Goal: Information Seeking & Learning: Learn about a topic

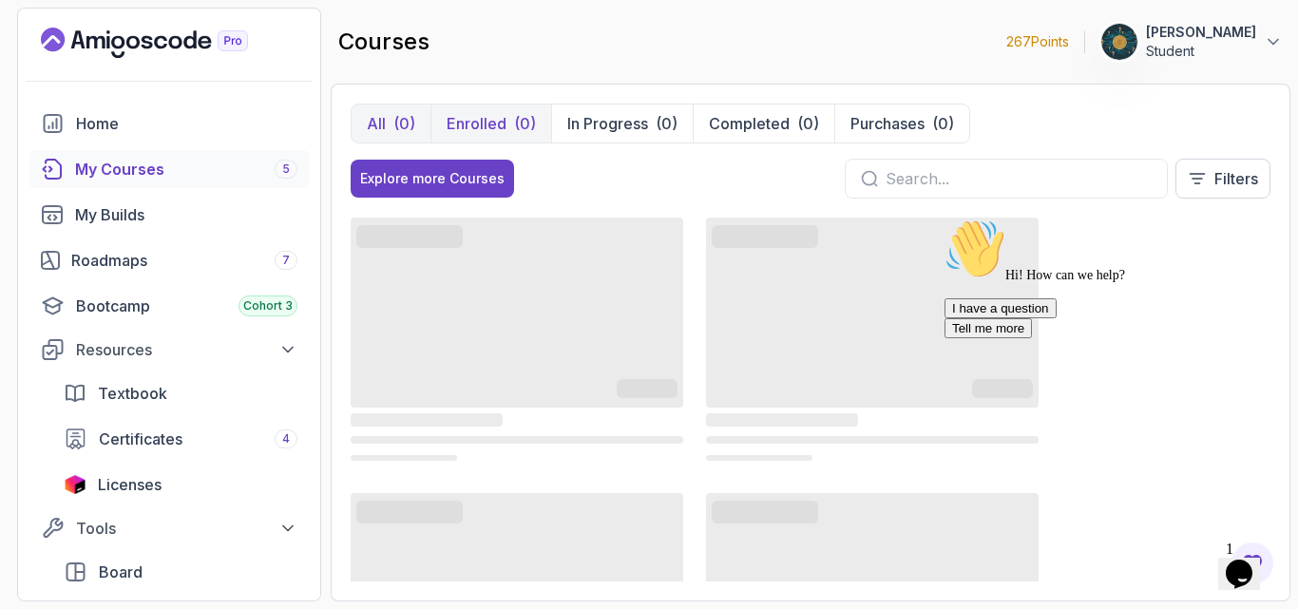
click at [519, 124] on div "(0)" at bounding box center [525, 123] width 22 height 23
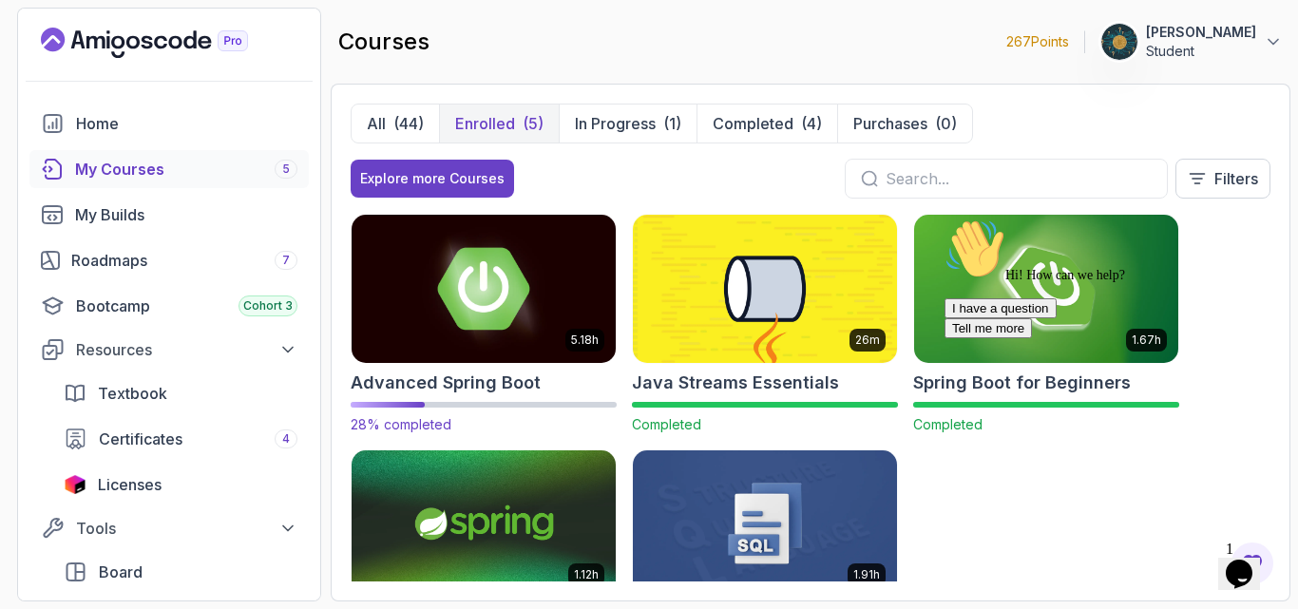
click at [552, 379] on div "Advanced Spring Boot" at bounding box center [484, 383] width 266 height 27
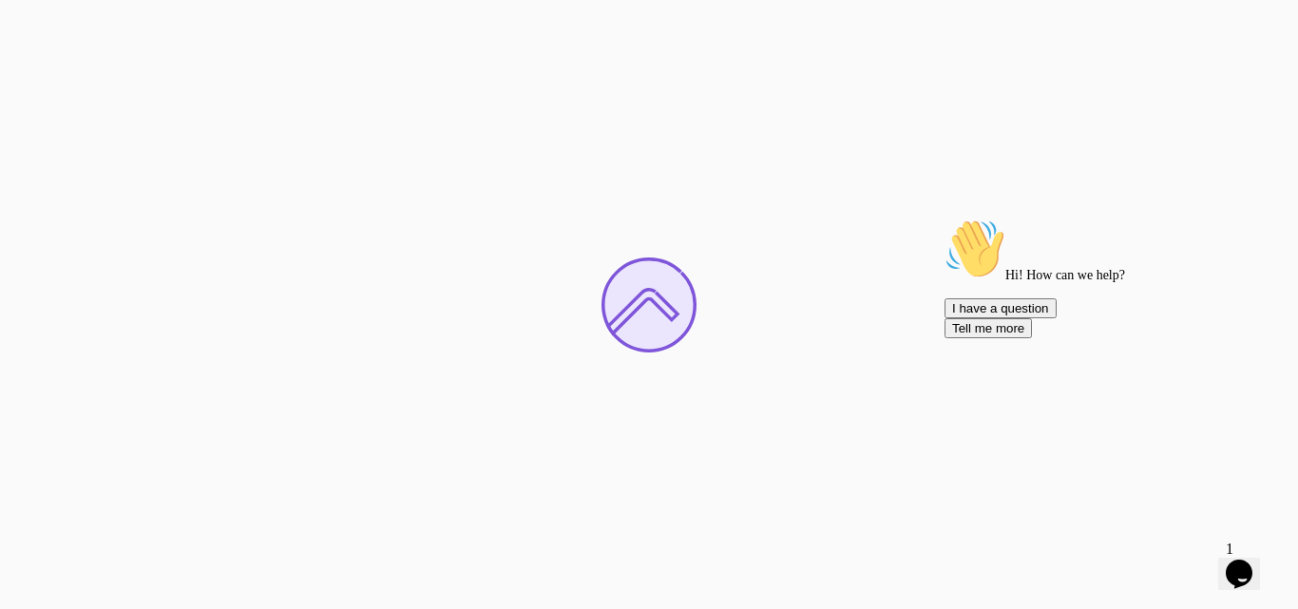
click at [945, 219] on icon "Chat attention grabber" at bounding box center [945, 219] width 0 height 0
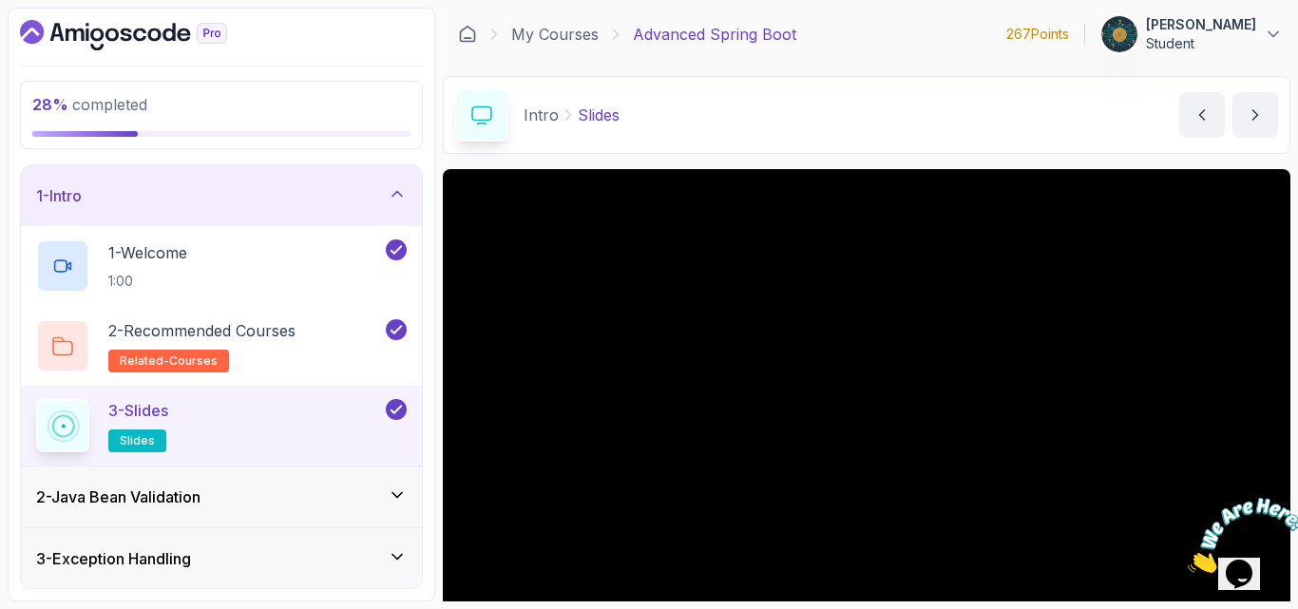
click at [397, 206] on div "1 - Intro" at bounding box center [221, 195] width 371 height 23
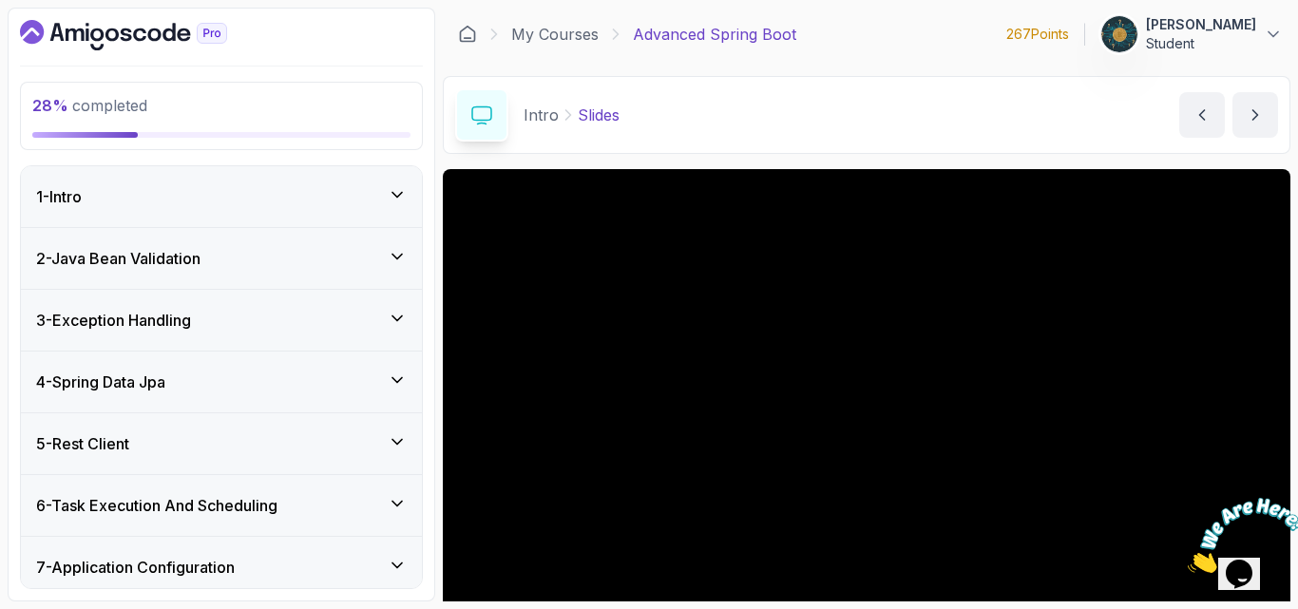
click at [95, 389] on h3 "4 - Spring Data Jpa" at bounding box center [100, 382] width 129 height 23
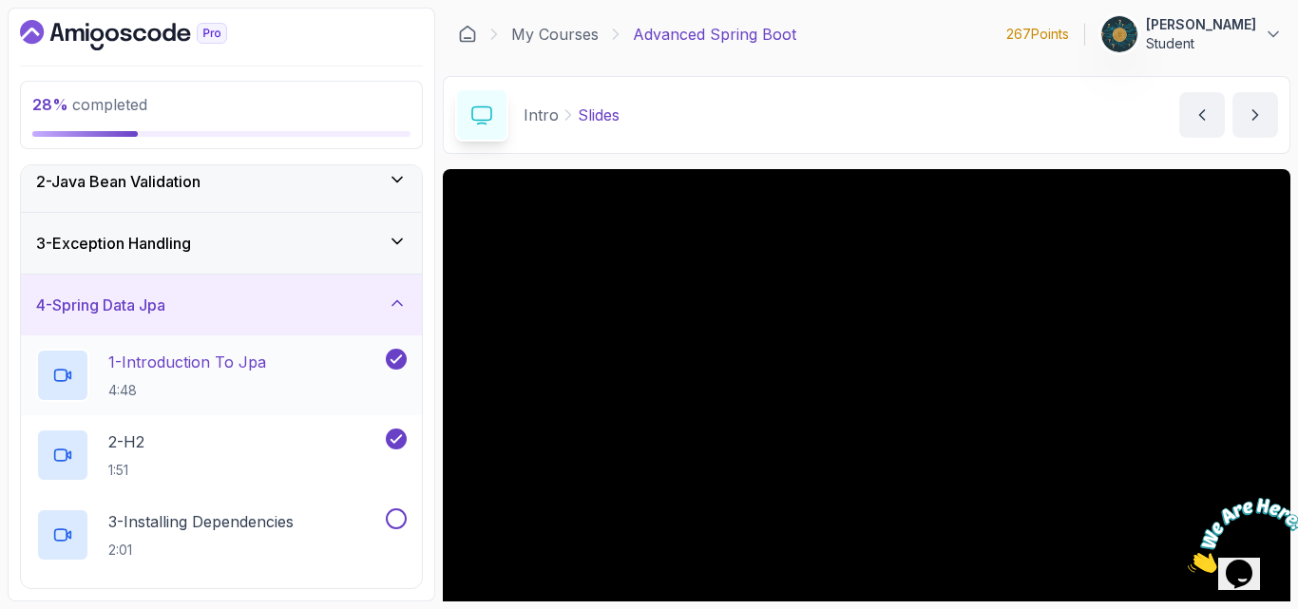
scroll to position [152, 0]
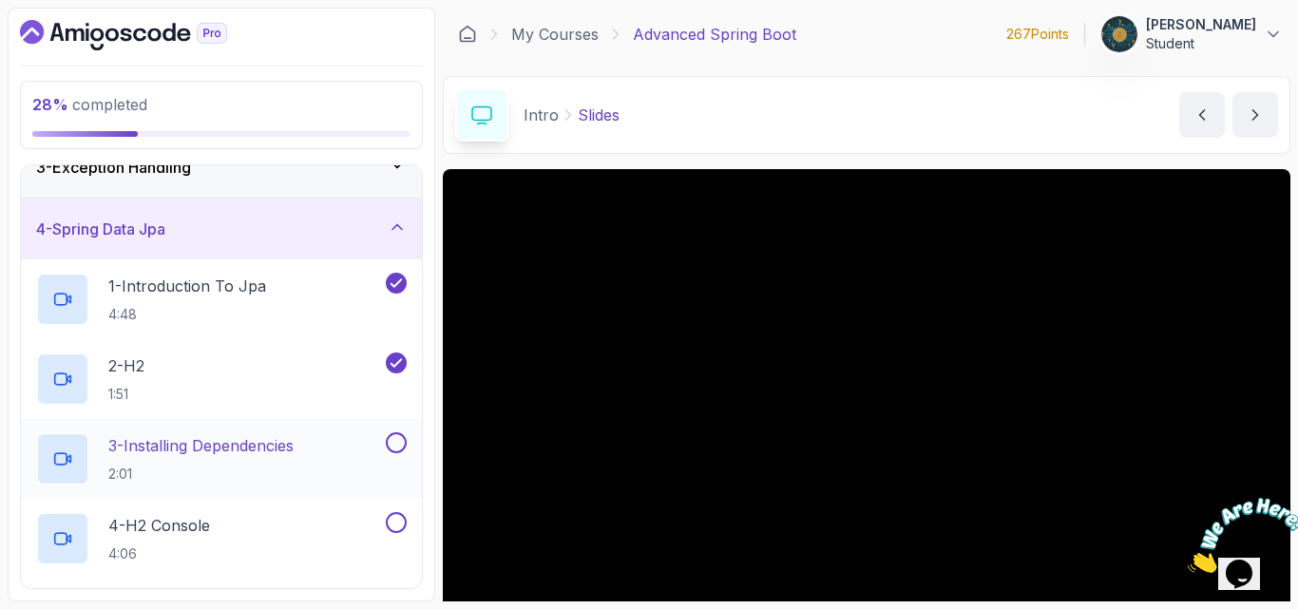
click at [167, 442] on p "3 - Installing Dependencies" at bounding box center [200, 445] width 185 height 23
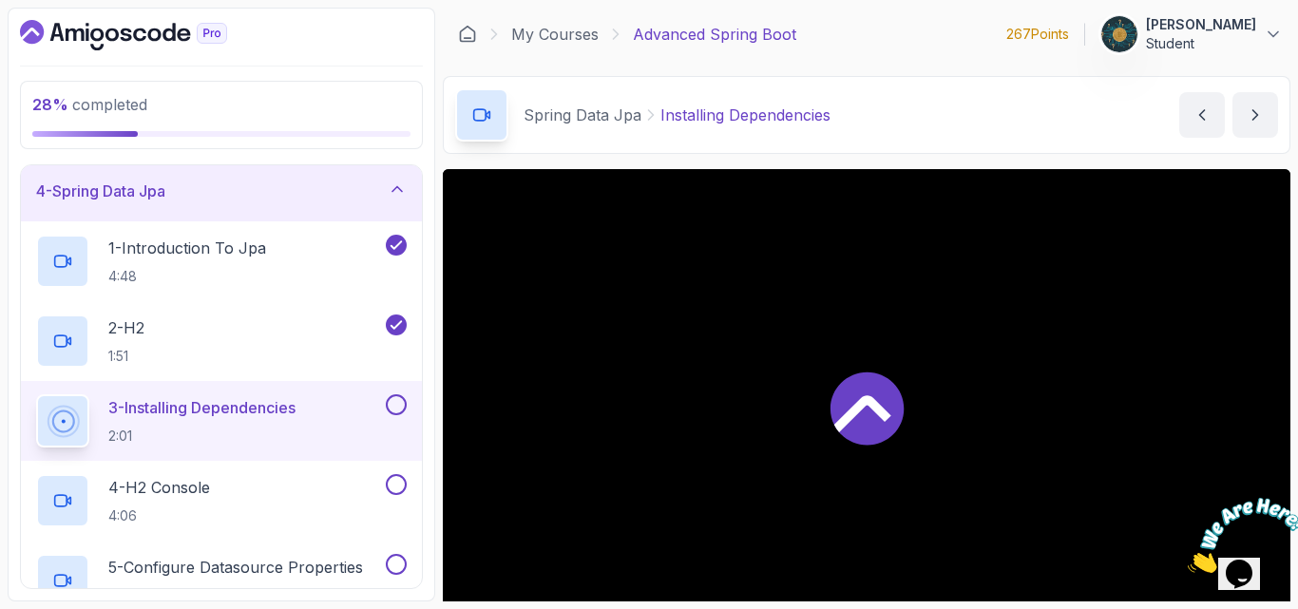
scroll to position [228, 0]
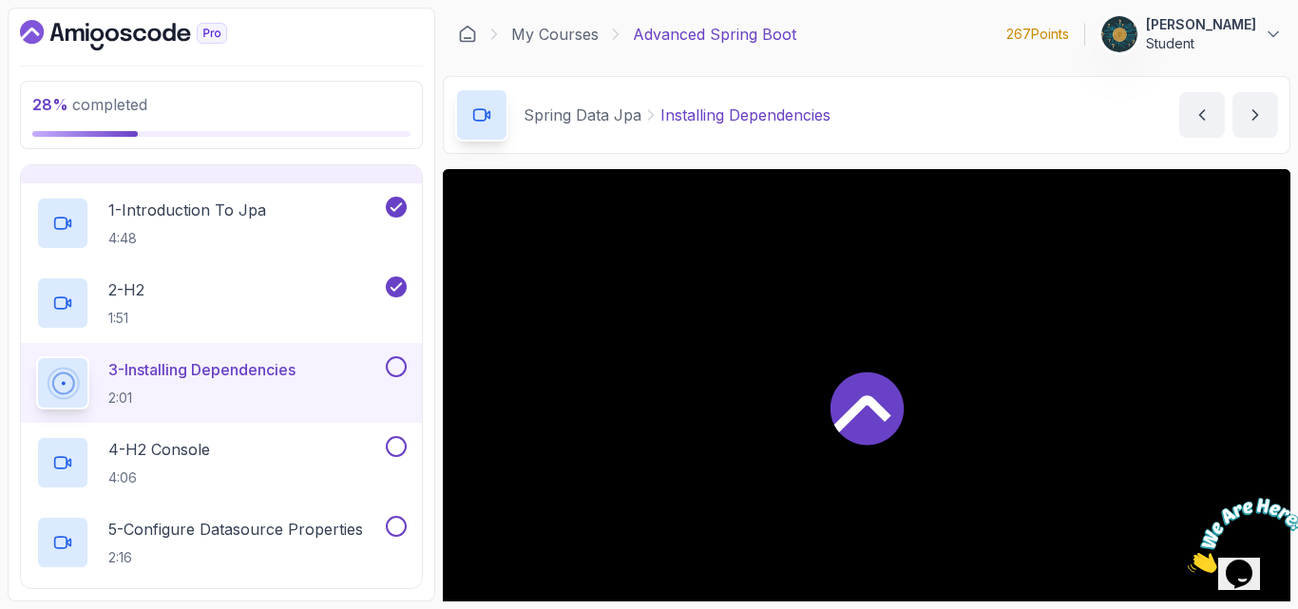
click at [916, 146] on div "Spring Data Jpa Installing Dependencies Installing Dependencies by [PERSON_NAME]" at bounding box center [867, 115] width 848 height 78
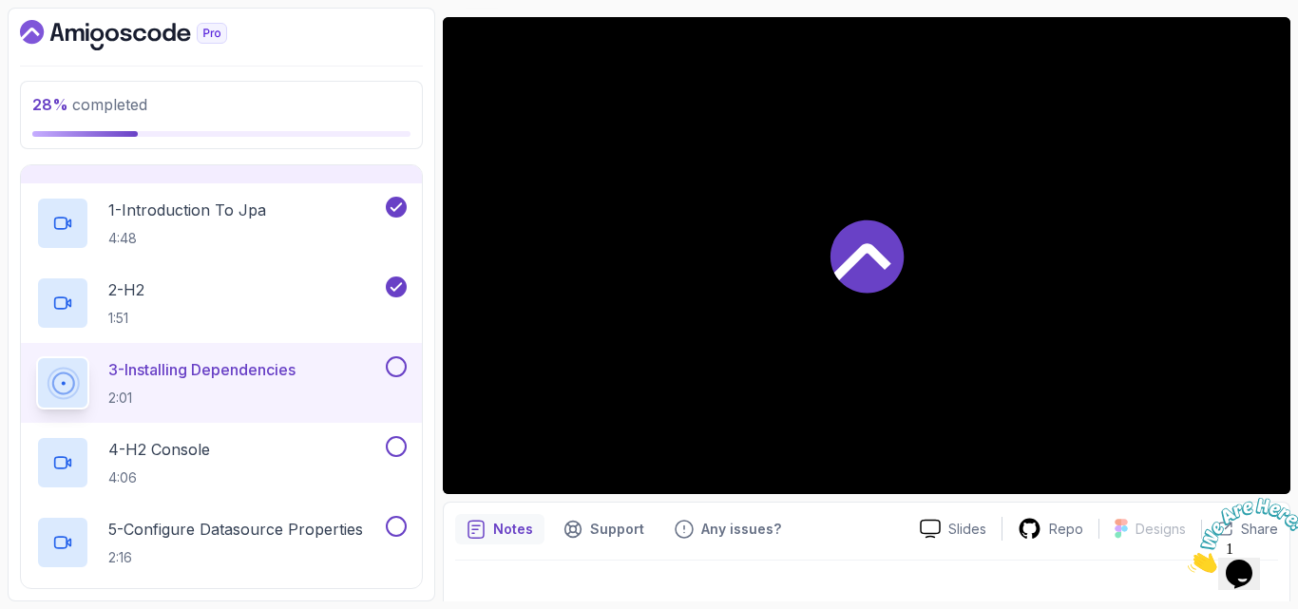
scroll to position [177, 0]
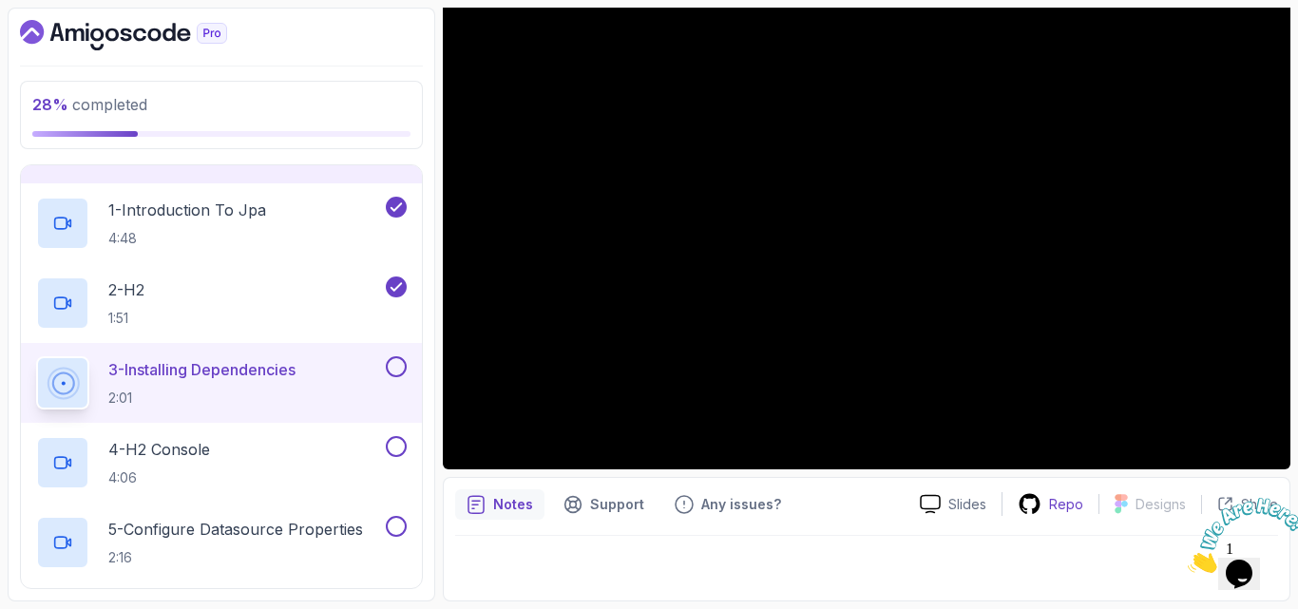
click at [1059, 512] on p "Repo" at bounding box center [1066, 504] width 34 height 19
